Goal: Use online tool/utility: Utilize a website feature to perform a specific function

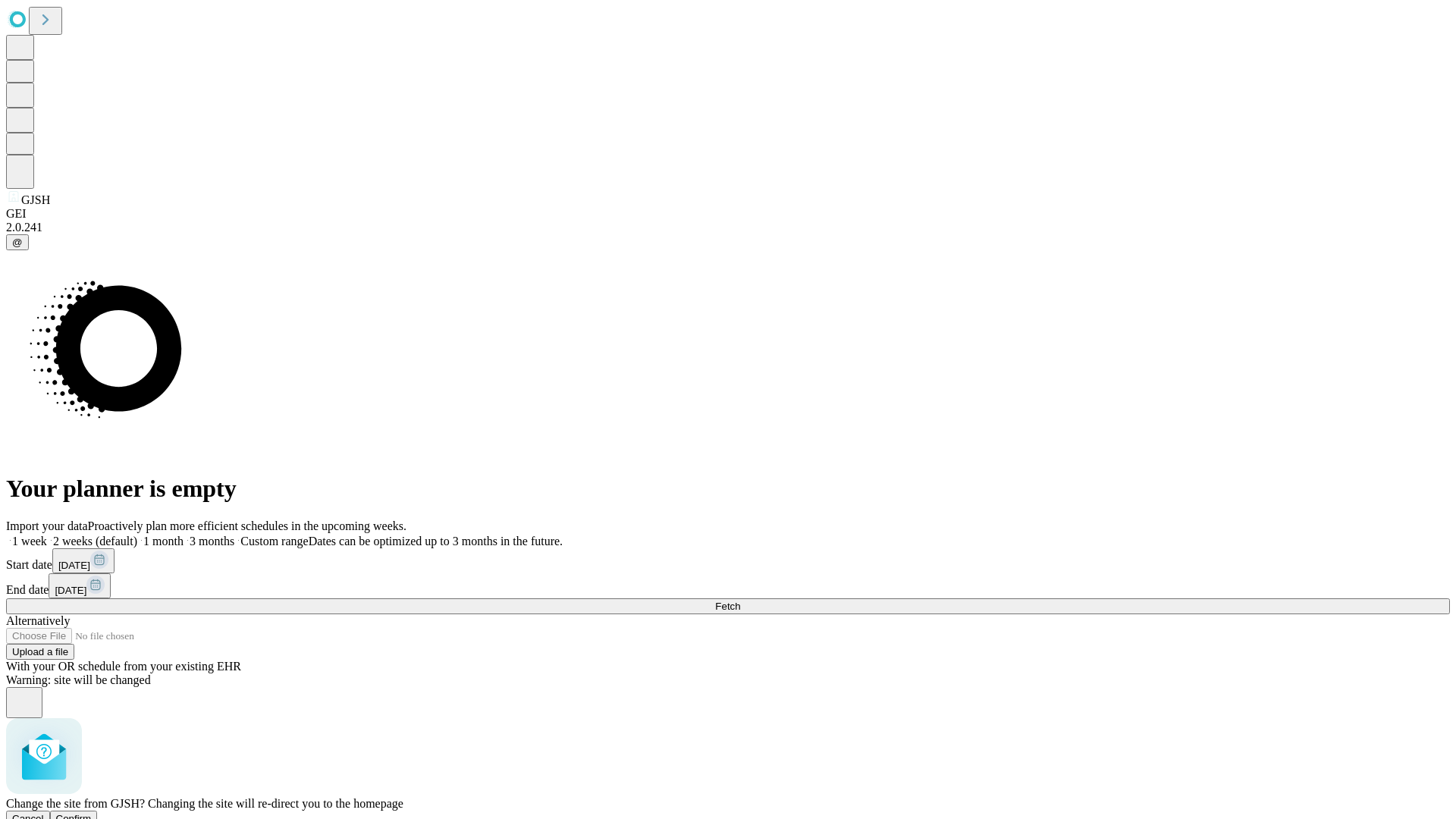
click at [91, 812] on span "Confirm" at bounding box center [74, 818] width 35 height 11
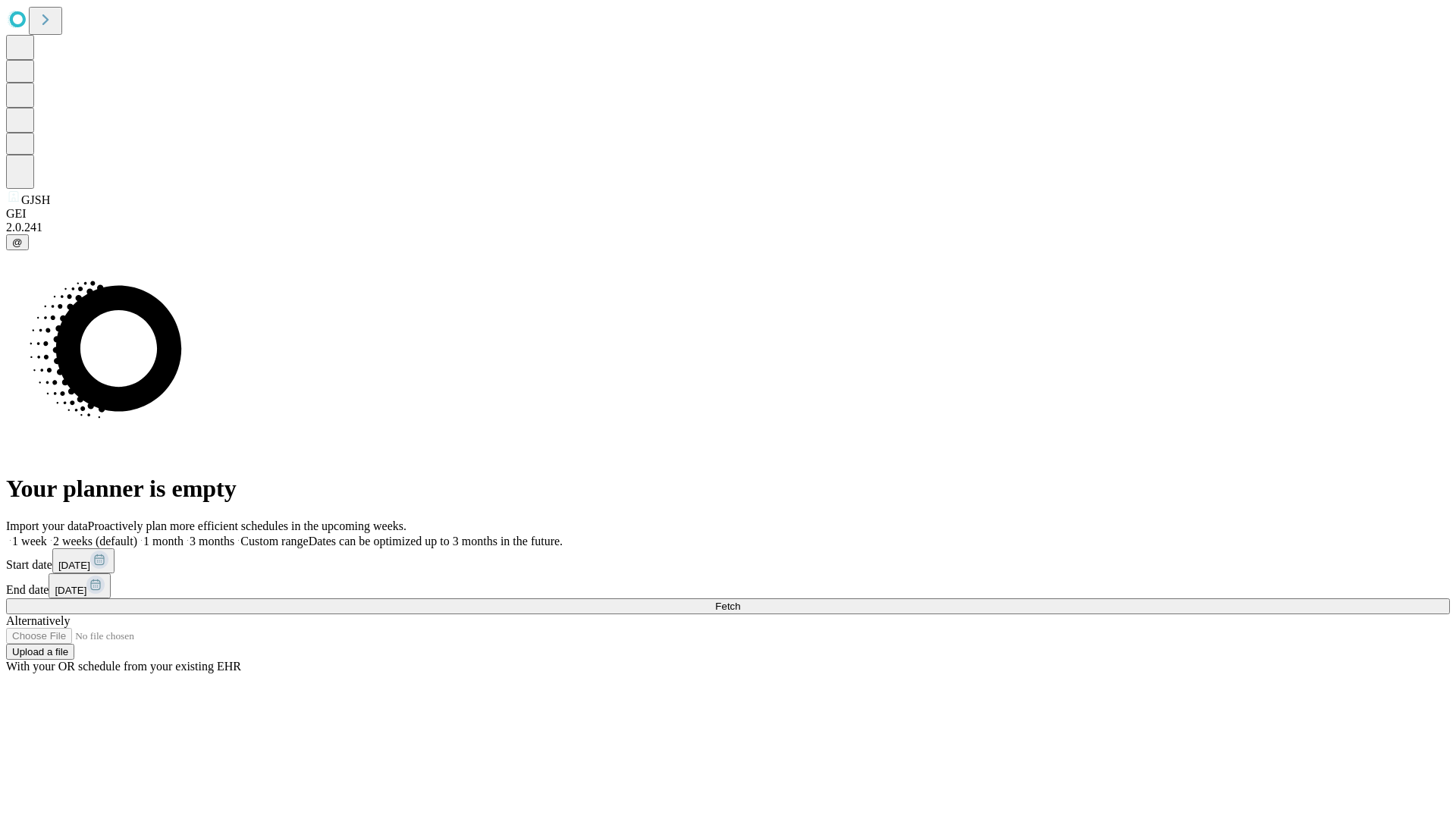
click at [47, 535] on label "1 week" at bounding box center [27, 541] width 41 height 13
click at [740, 601] on span "Fetch" at bounding box center [728, 607] width 25 height 11
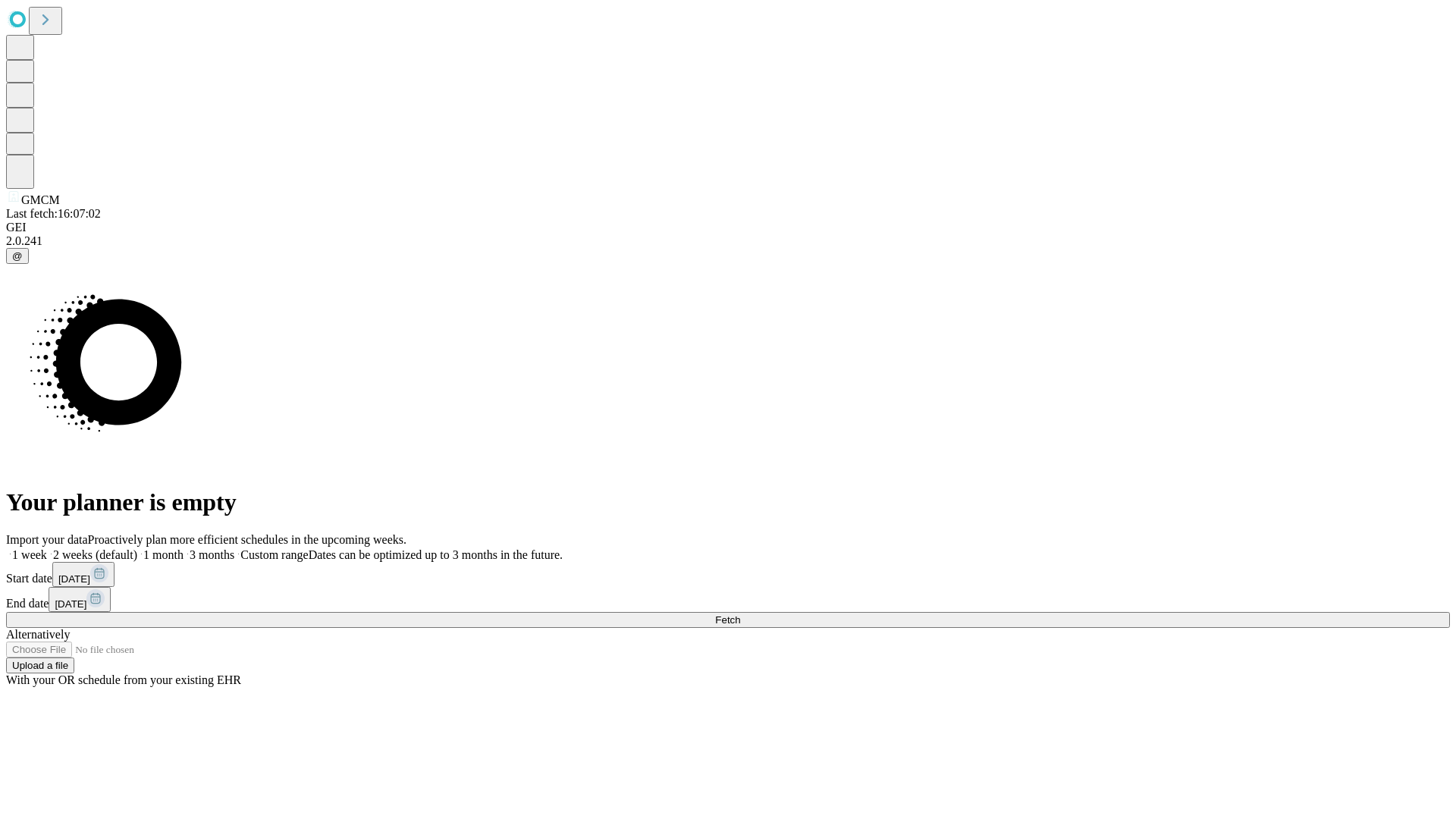
click at [47, 548] on label "1 week" at bounding box center [27, 554] width 41 height 13
click at [740, 614] on span "Fetch" at bounding box center [728, 620] width 25 height 11
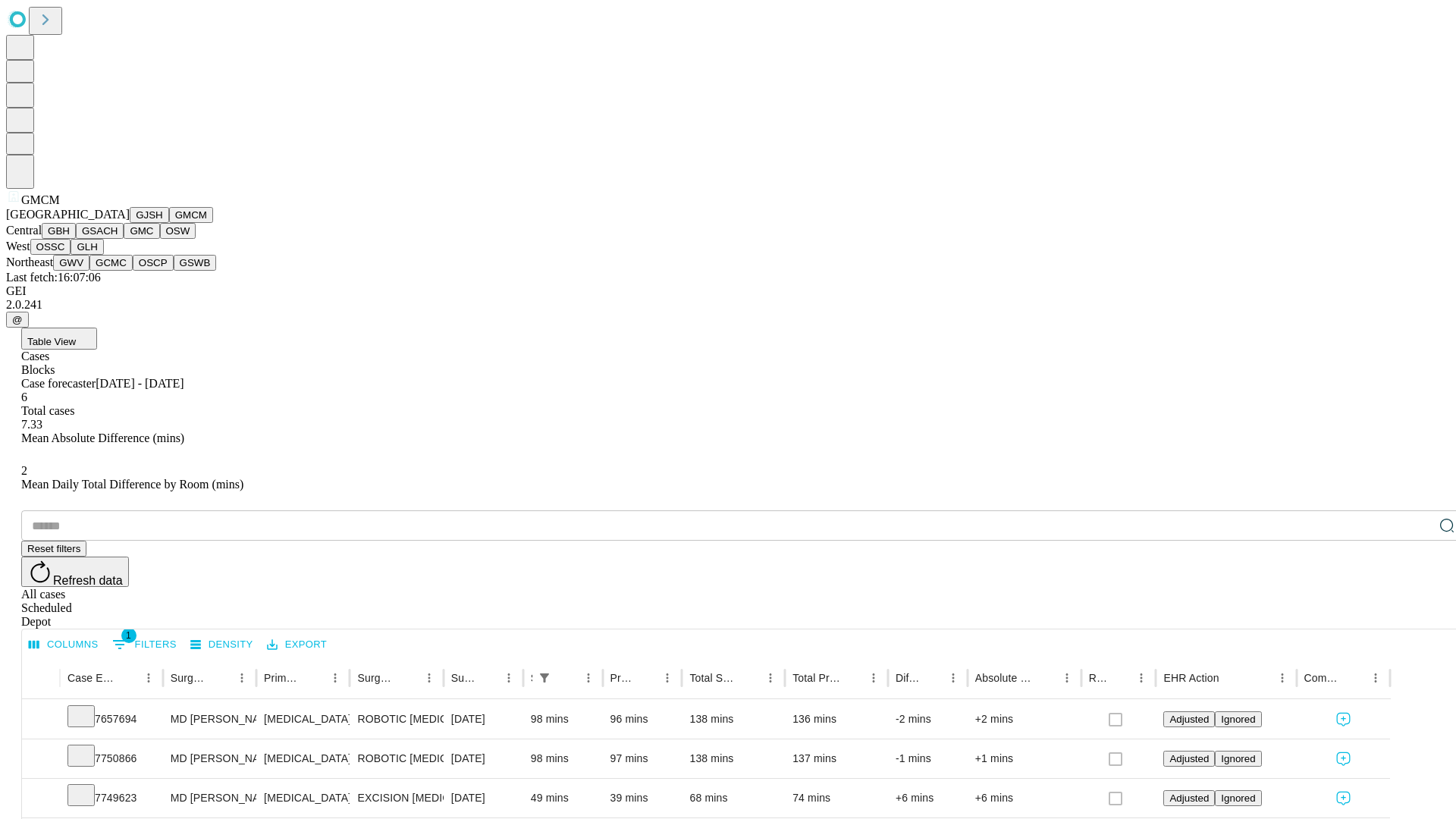
click at [75, 239] on button "GBH" at bounding box center [59, 230] width 34 height 16
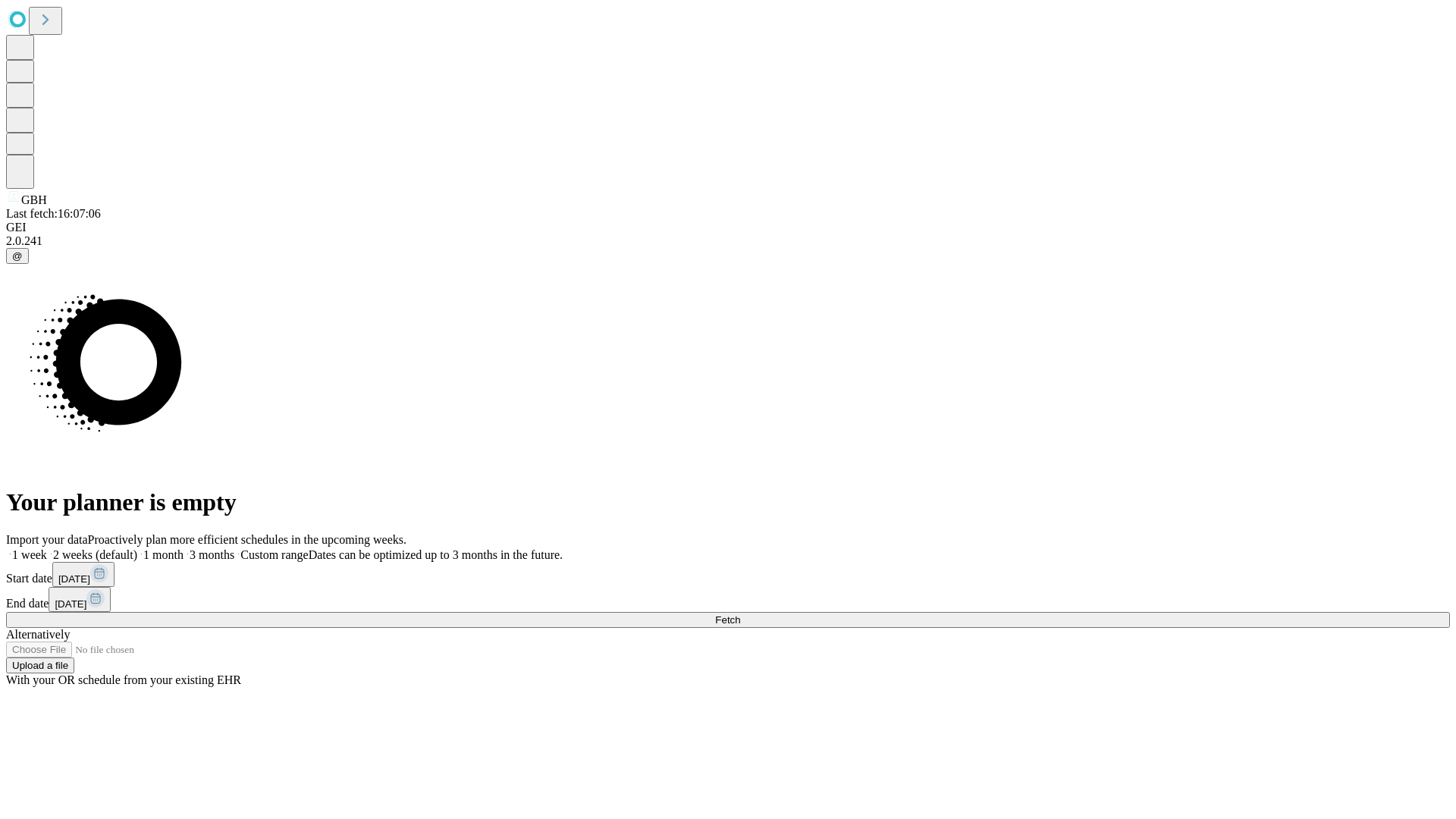
click at [740, 614] on span "Fetch" at bounding box center [728, 620] width 25 height 11
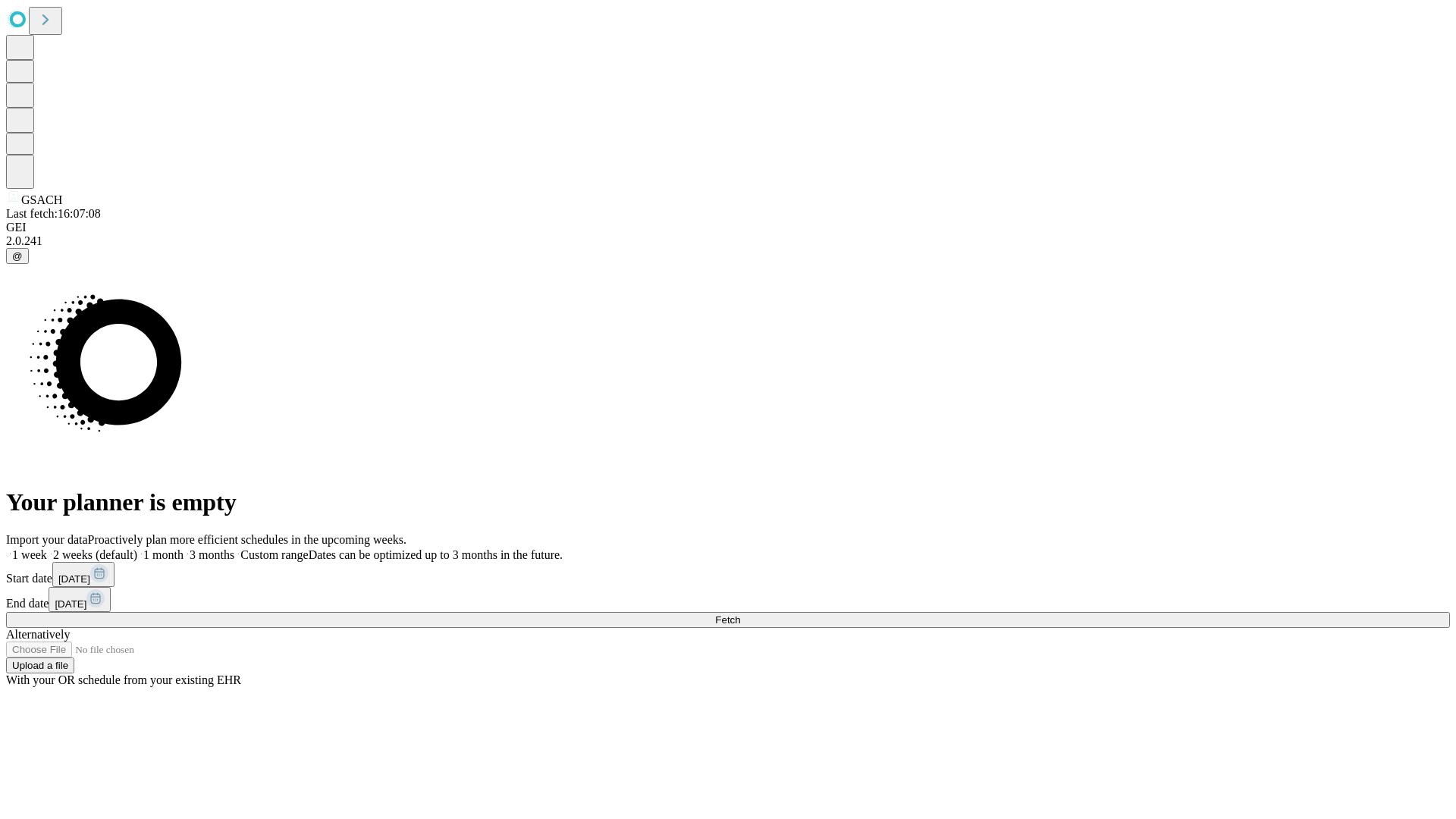
click at [740, 614] on span "Fetch" at bounding box center [728, 620] width 25 height 11
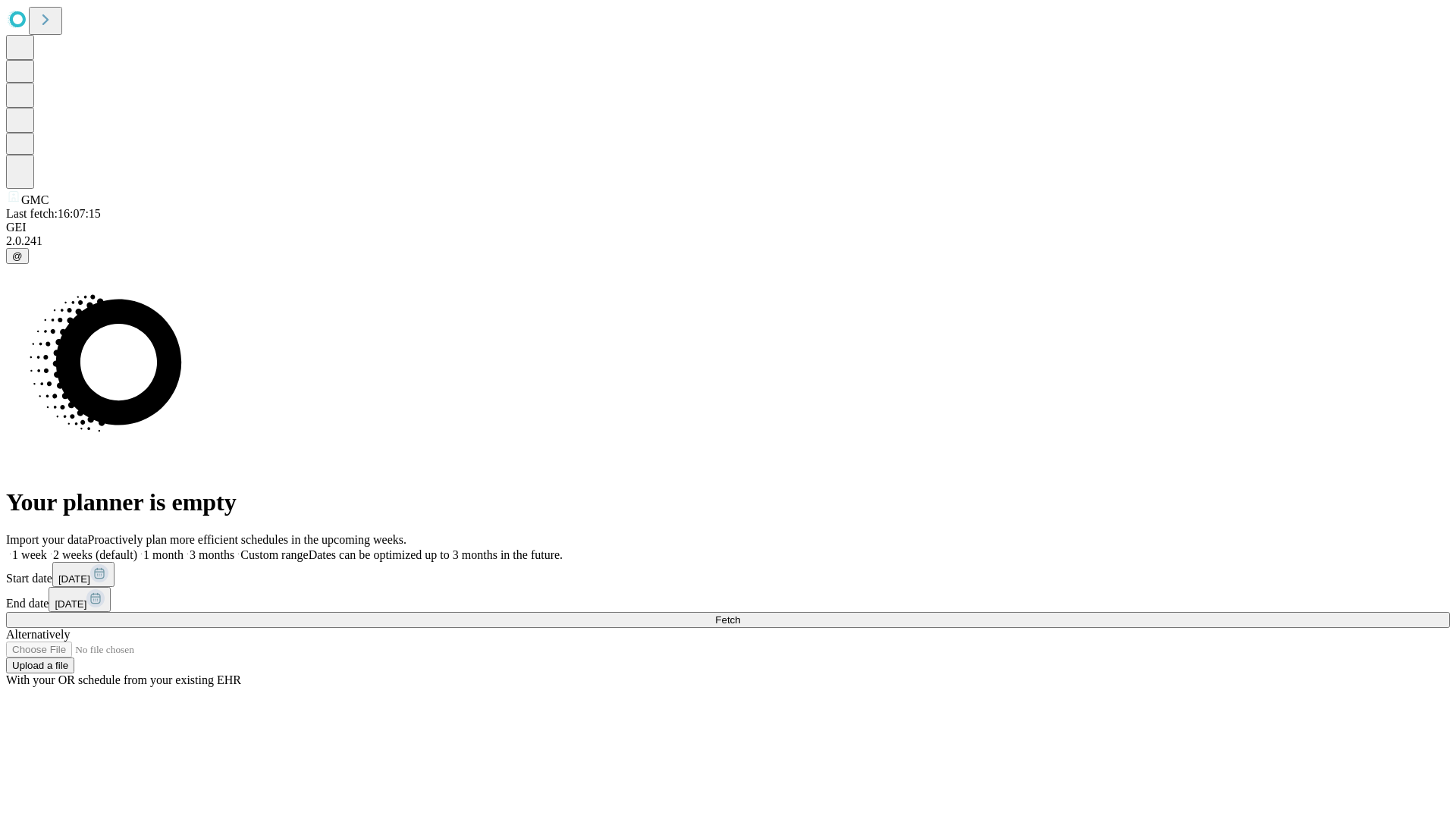
click at [47, 548] on label "1 week" at bounding box center [27, 554] width 41 height 13
click at [740, 614] on span "Fetch" at bounding box center [728, 620] width 25 height 11
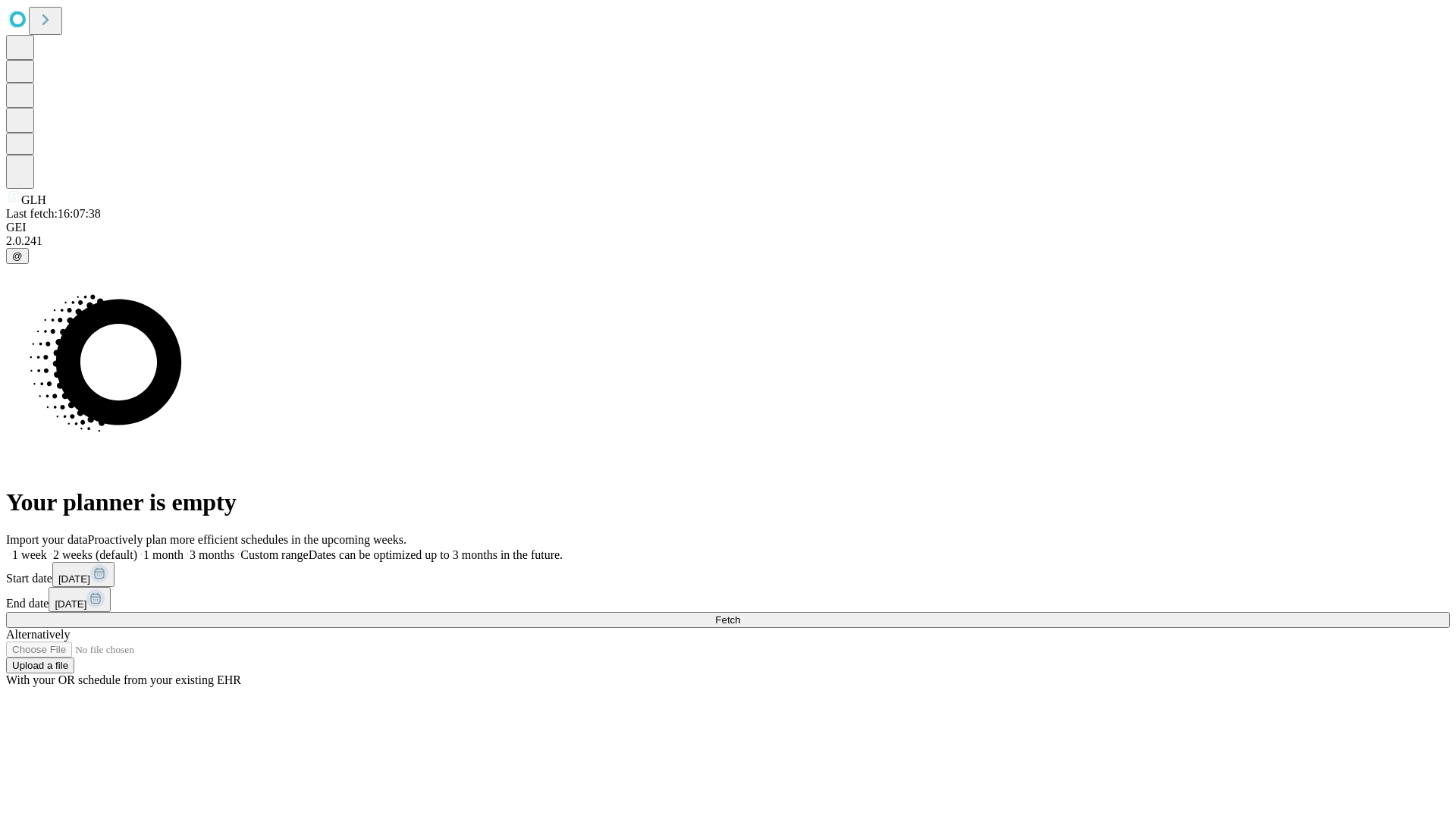
click at [47, 548] on label "1 week" at bounding box center [27, 554] width 41 height 13
click at [740, 614] on span "Fetch" at bounding box center [728, 620] width 25 height 11
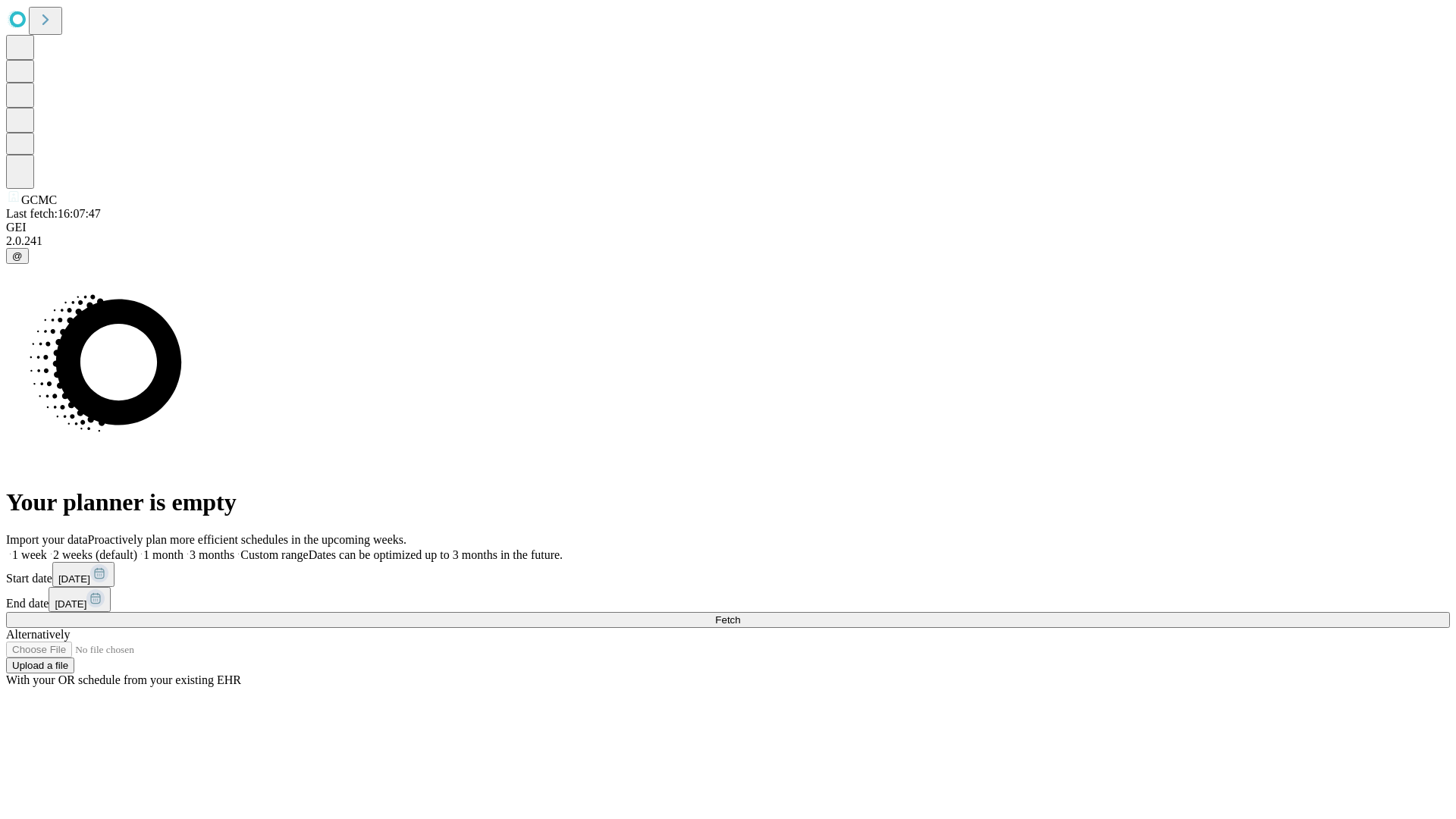
click at [740, 614] on span "Fetch" at bounding box center [728, 620] width 25 height 11
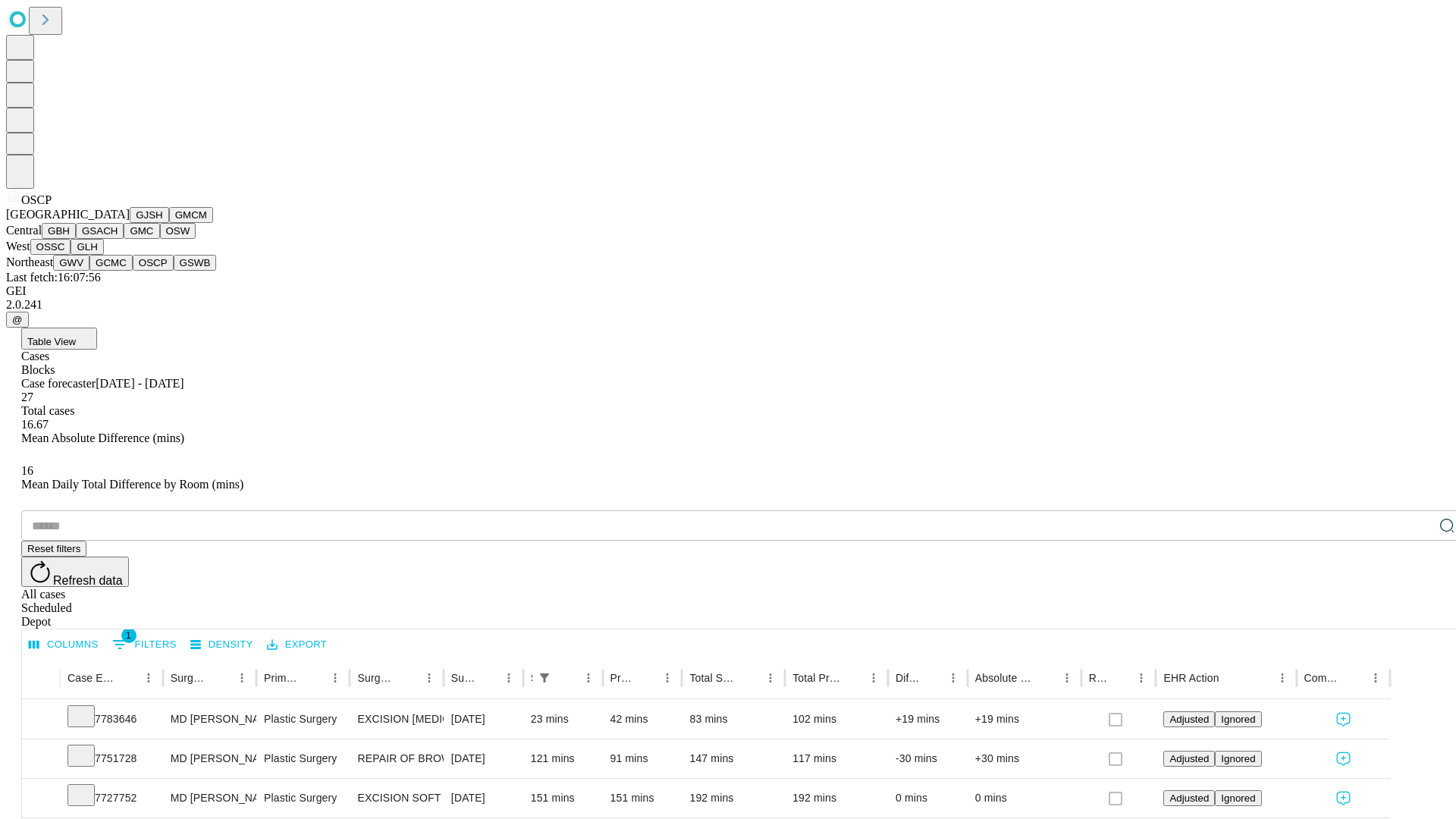
click at [173, 271] on button "GSWB" at bounding box center [195, 262] width 43 height 16
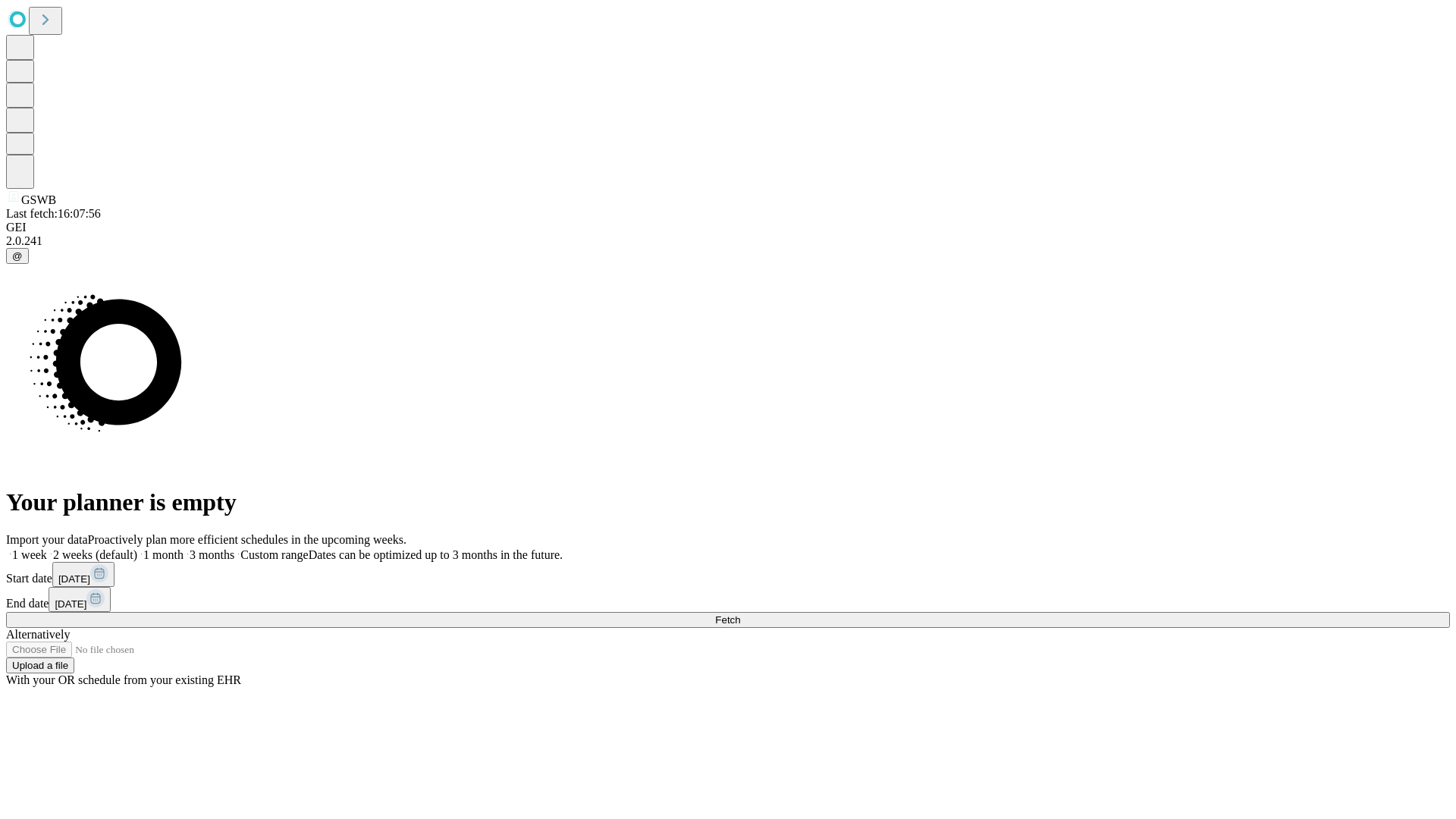
click at [47, 548] on label "1 week" at bounding box center [27, 554] width 41 height 13
click at [740, 614] on span "Fetch" at bounding box center [728, 620] width 25 height 11
